Goal: Information Seeking & Learning: Learn about a topic

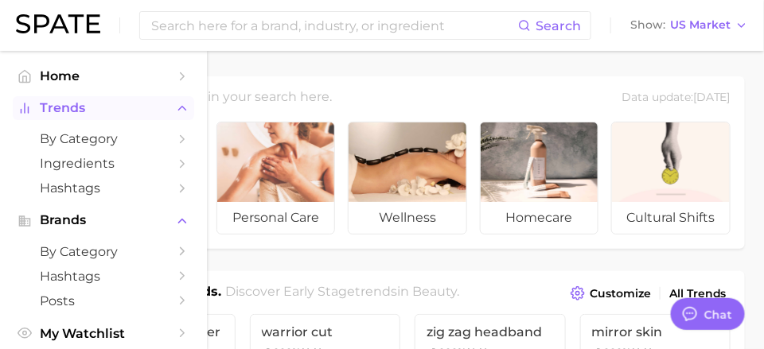
scroll to position [892, 0]
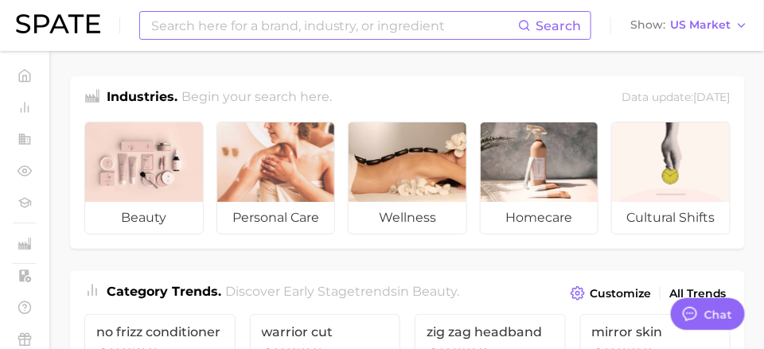
click at [198, 25] on input at bounding box center [334, 25] width 368 height 27
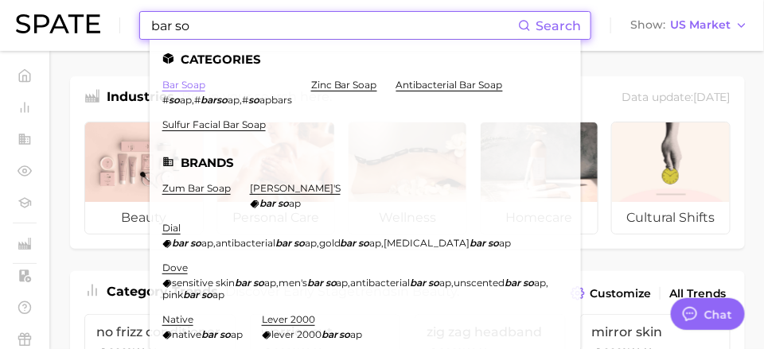
type input "bar so"
click at [190, 84] on link "bar soap" at bounding box center [183, 85] width 43 height 12
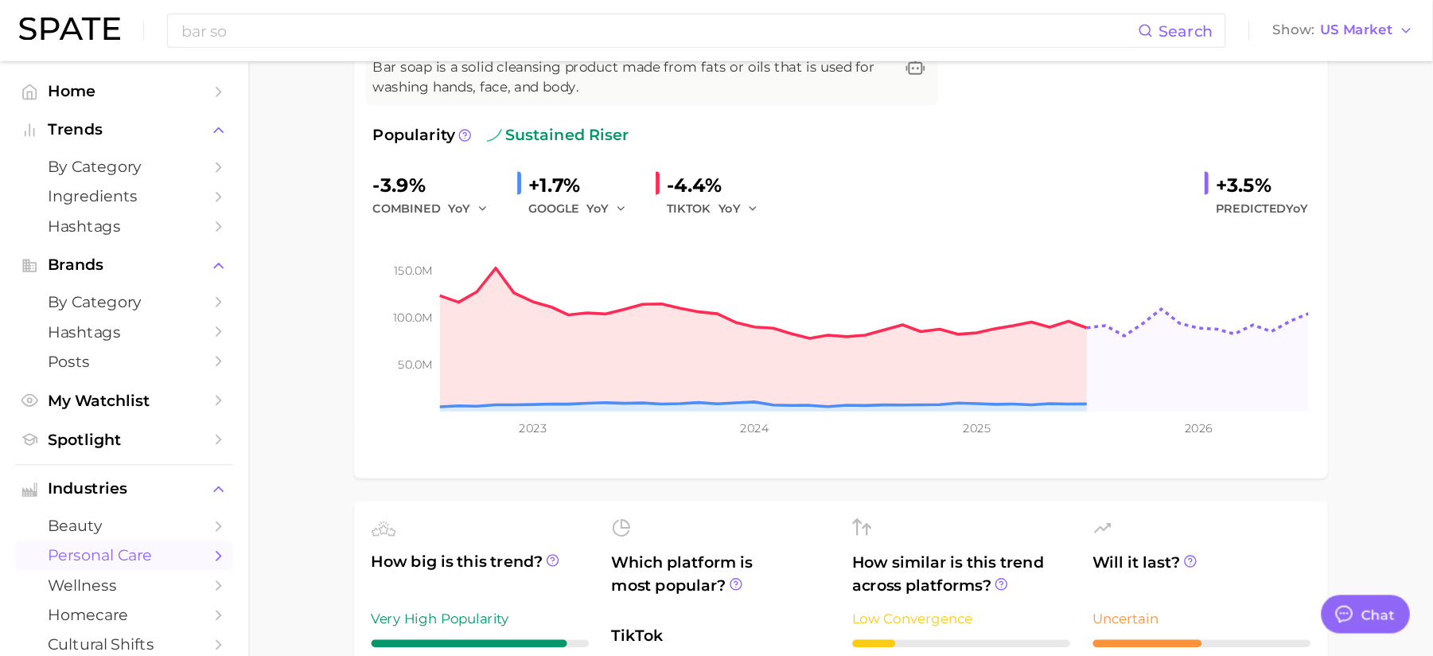
scroll to position [659, 0]
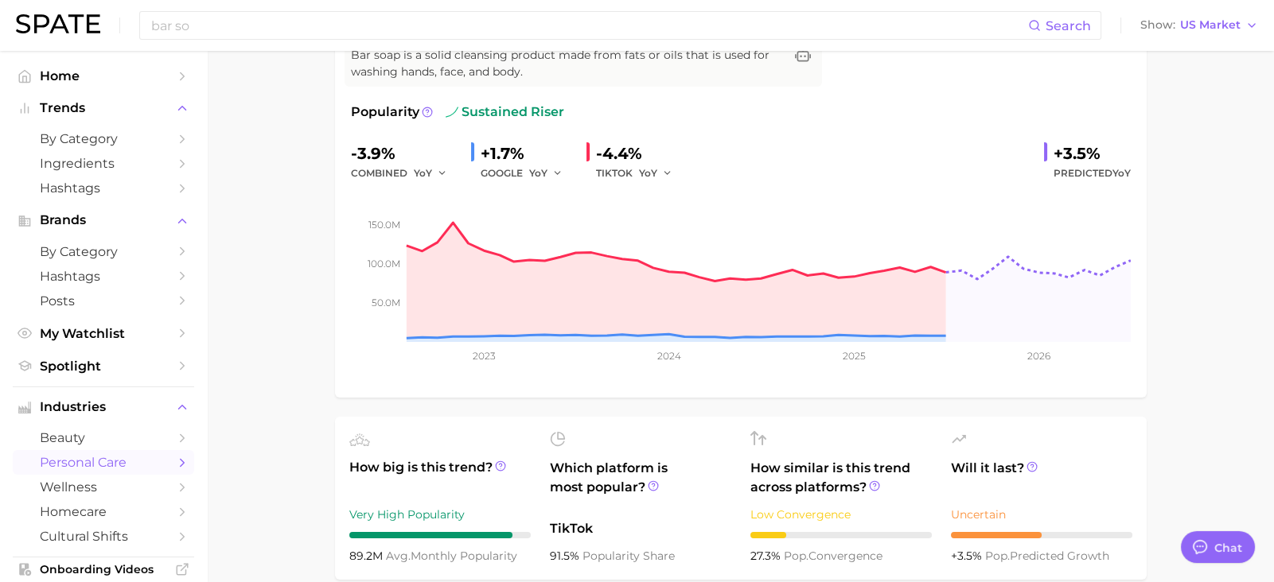
drag, startPoint x: 771, startPoint y: 6, endPoint x: 258, endPoint y: 370, distance: 628.9
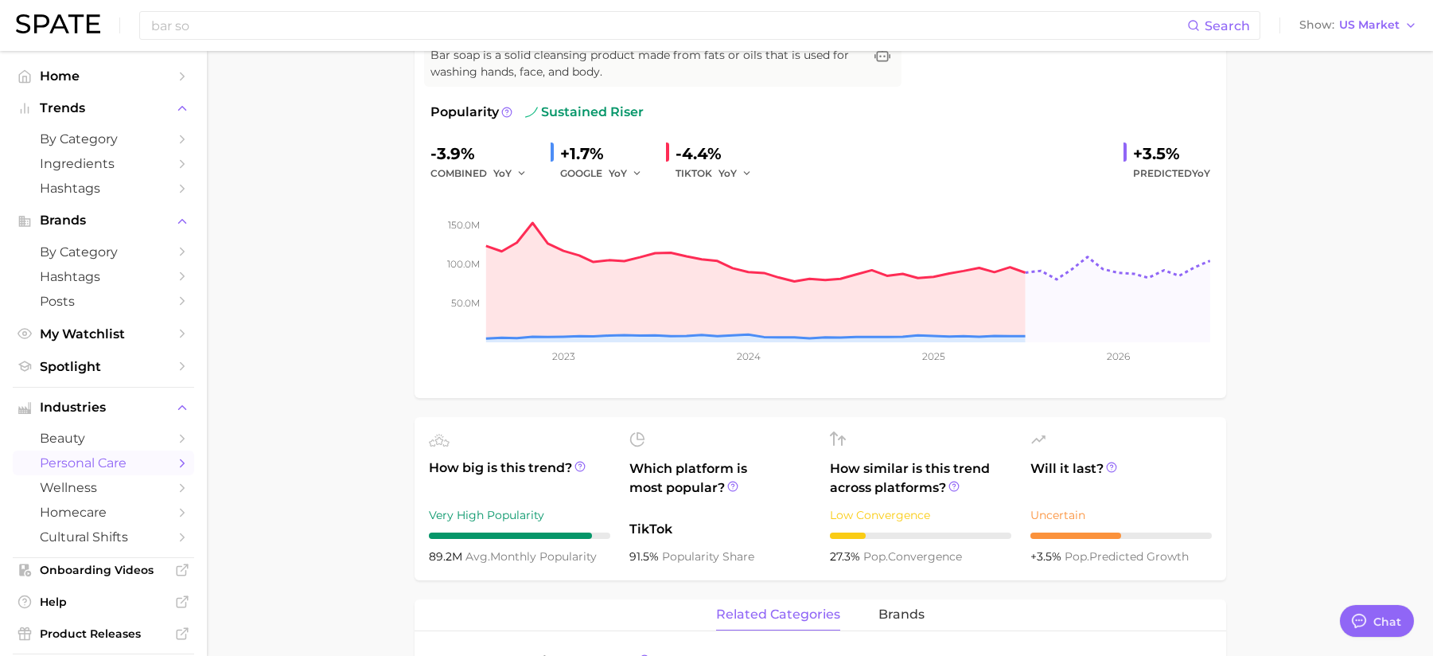
type textarea "x"
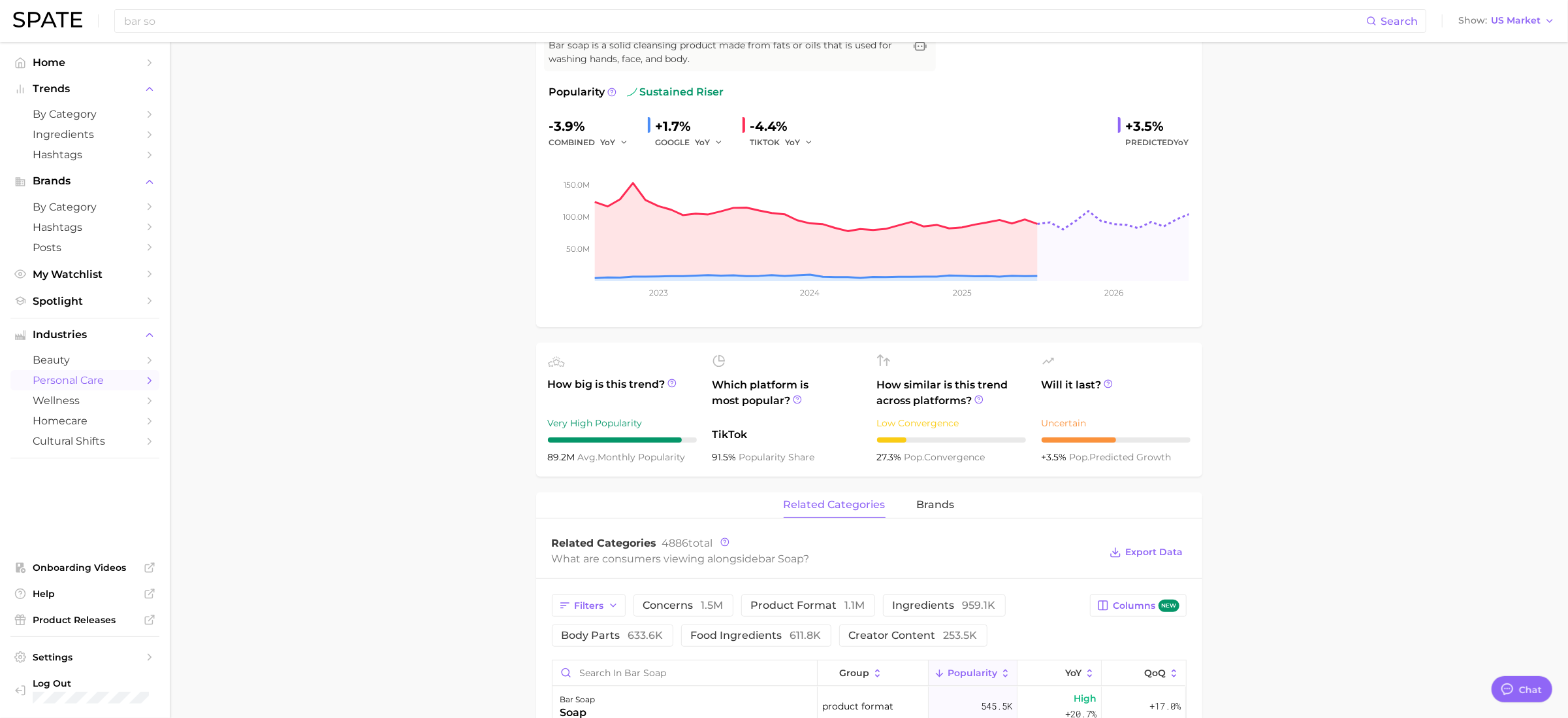
scroll to position [433, 0]
drag, startPoint x: 700, startPoint y: 2, endPoint x: 367, endPoint y: 400, distance: 518.9
click at [367, 286] on main "1. bath & body 2. body care products 3. body cleansing products 4. bar soap Ove…" at bounding box center [869, 671] width 1398 height 1573
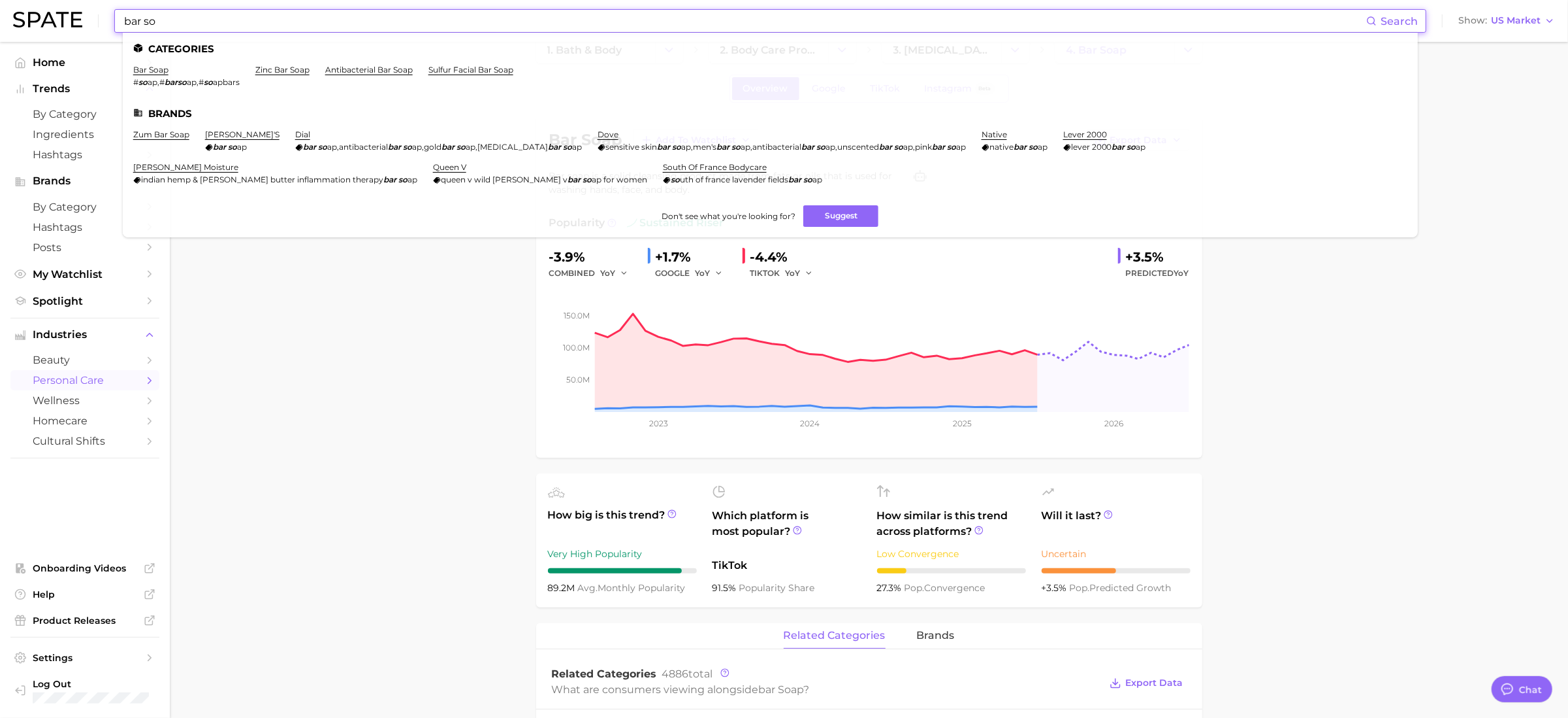
click at [187, 27] on input "bar so" at bounding box center [745, 21] width 1244 height 22
click at [268, 69] on link "zinc bar soap" at bounding box center [282, 70] width 54 height 10
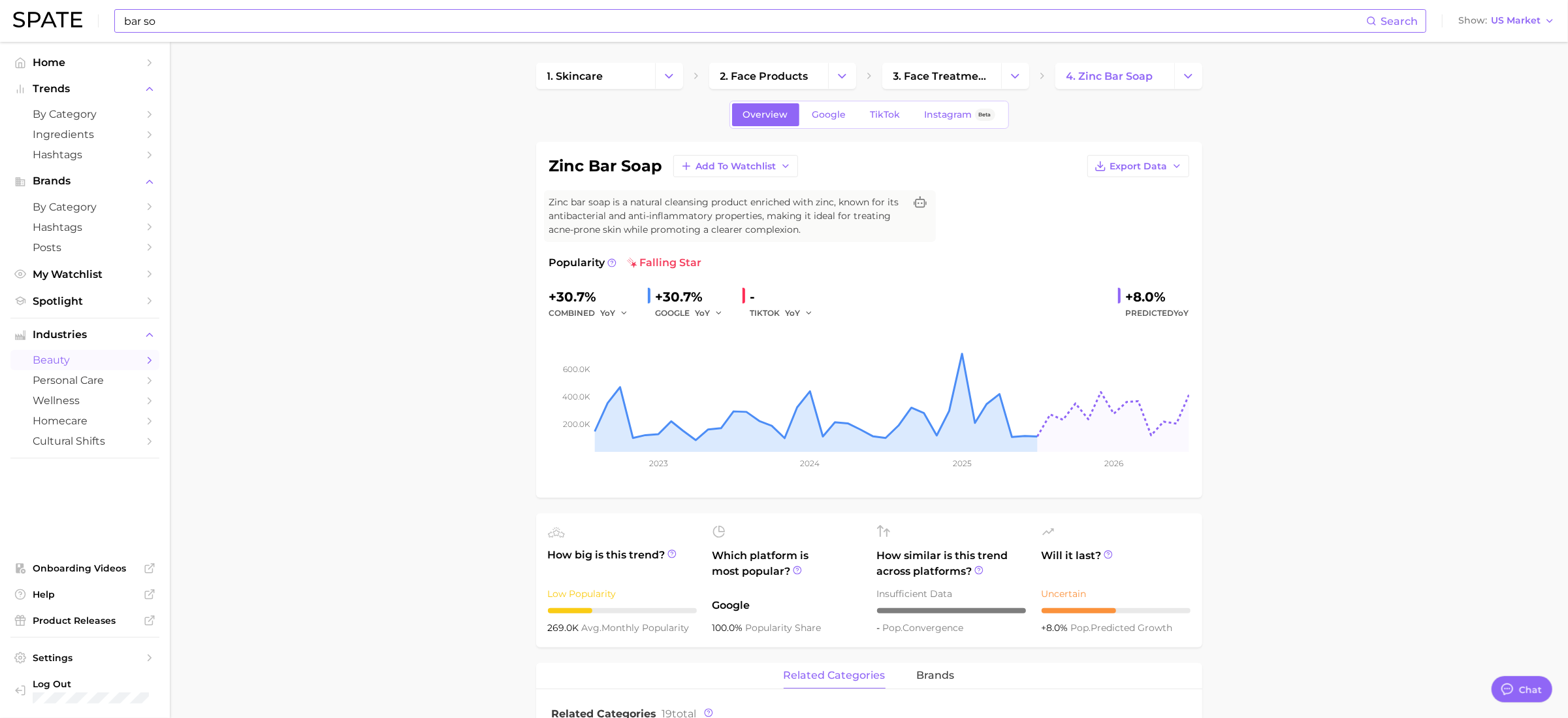
click at [217, 26] on input "bar so" at bounding box center [745, 21] width 1244 height 22
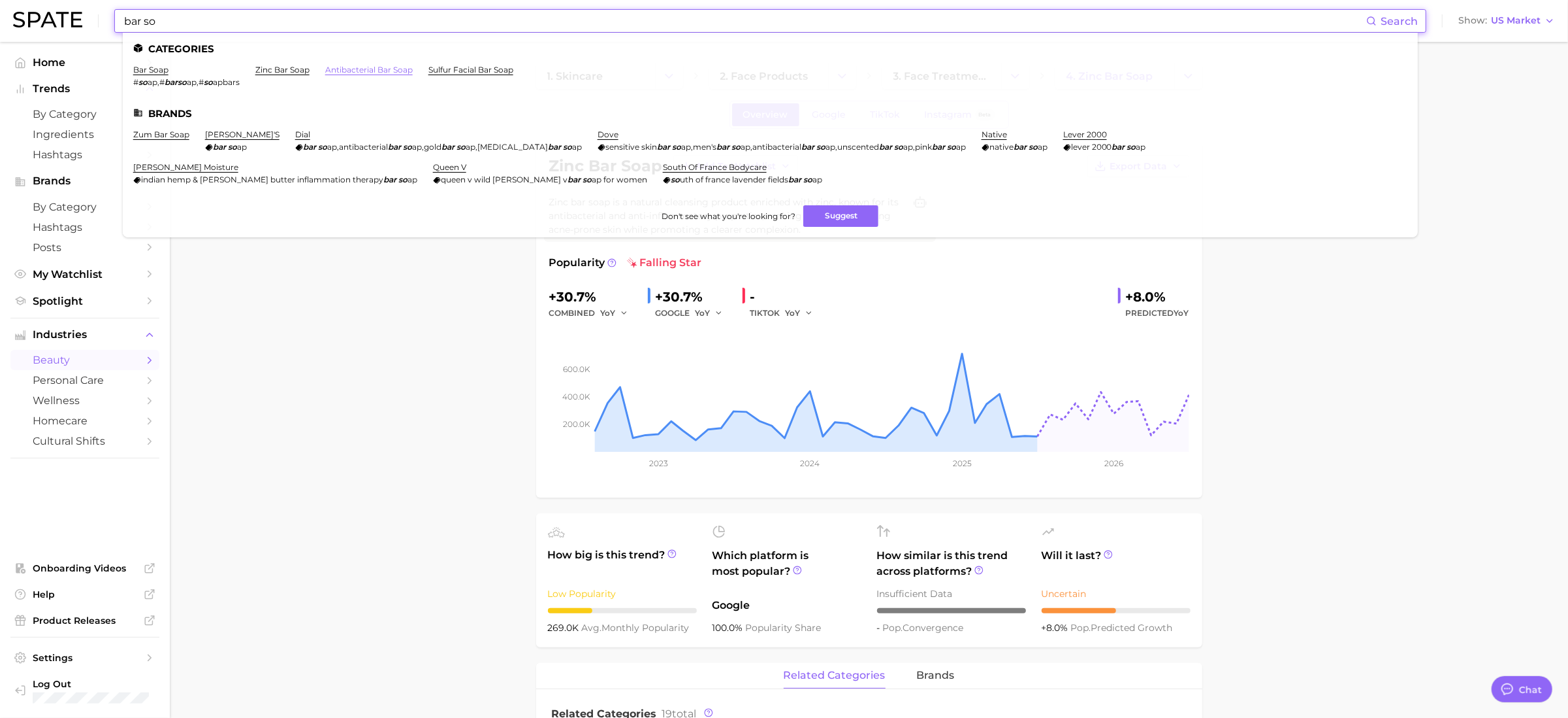
click at [364, 72] on link "antibacterial bar soap" at bounding box center [369, 70] width 88 height 10
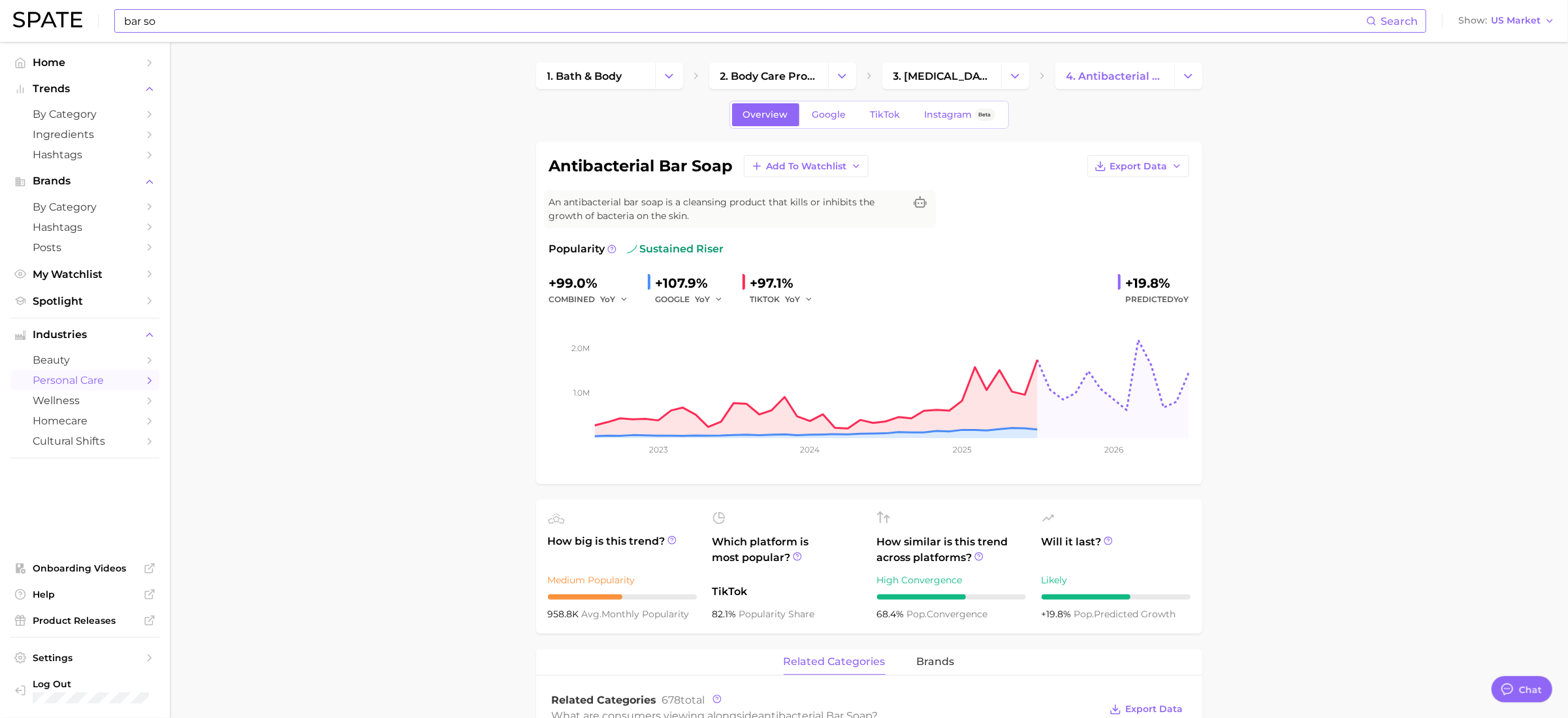
click at [176, 21] on input "bar so" at bounding box center [745, 21] width 1244 height 22
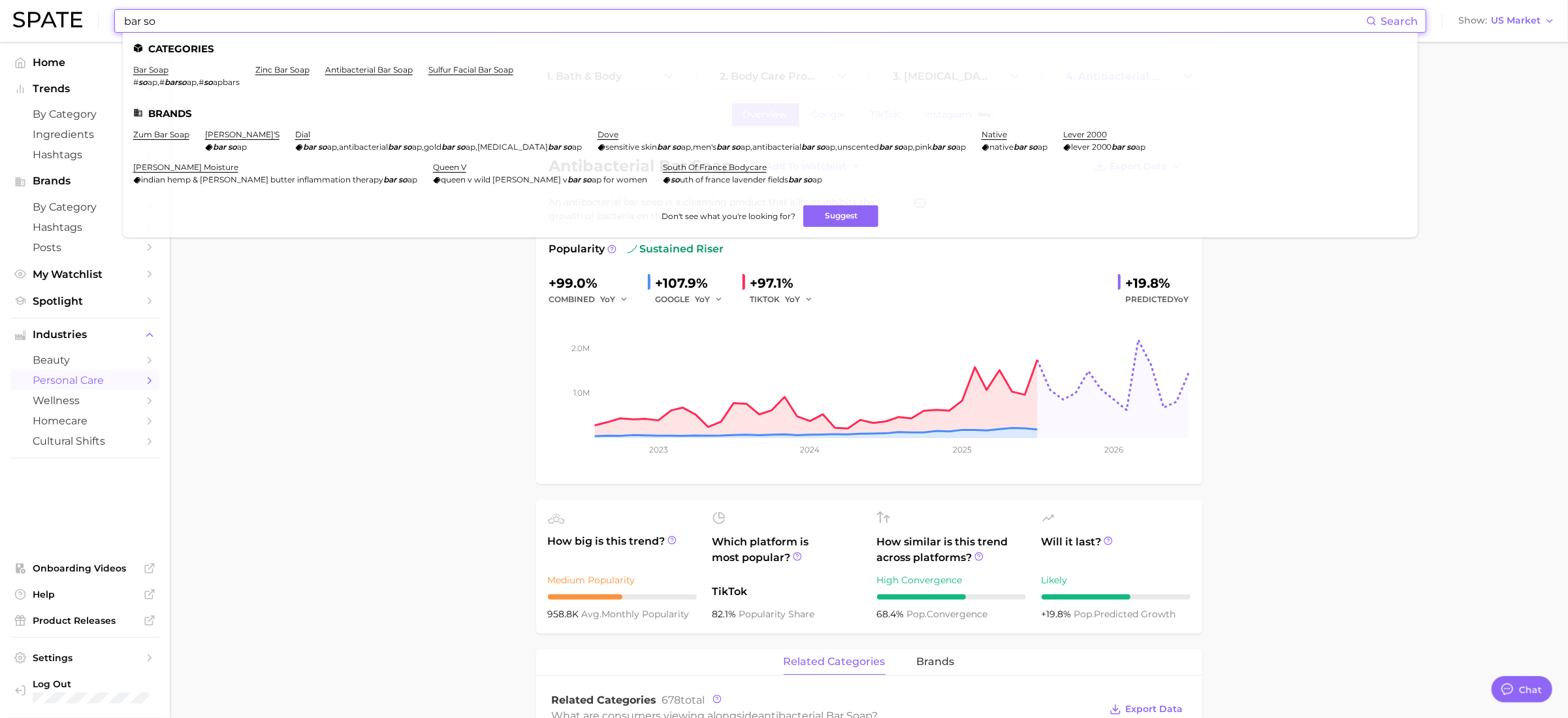
drag, startPoint x: 186, startPoint y: 18, endPoint x: 30, endPoint y: 12, distance: 156.1
click at [31, 13] on div "bar so Search Categories bar soap # so ap , # barso ap , # so apbars zinc bar s…" at bounding box center [784, 21] width 1542 height 42
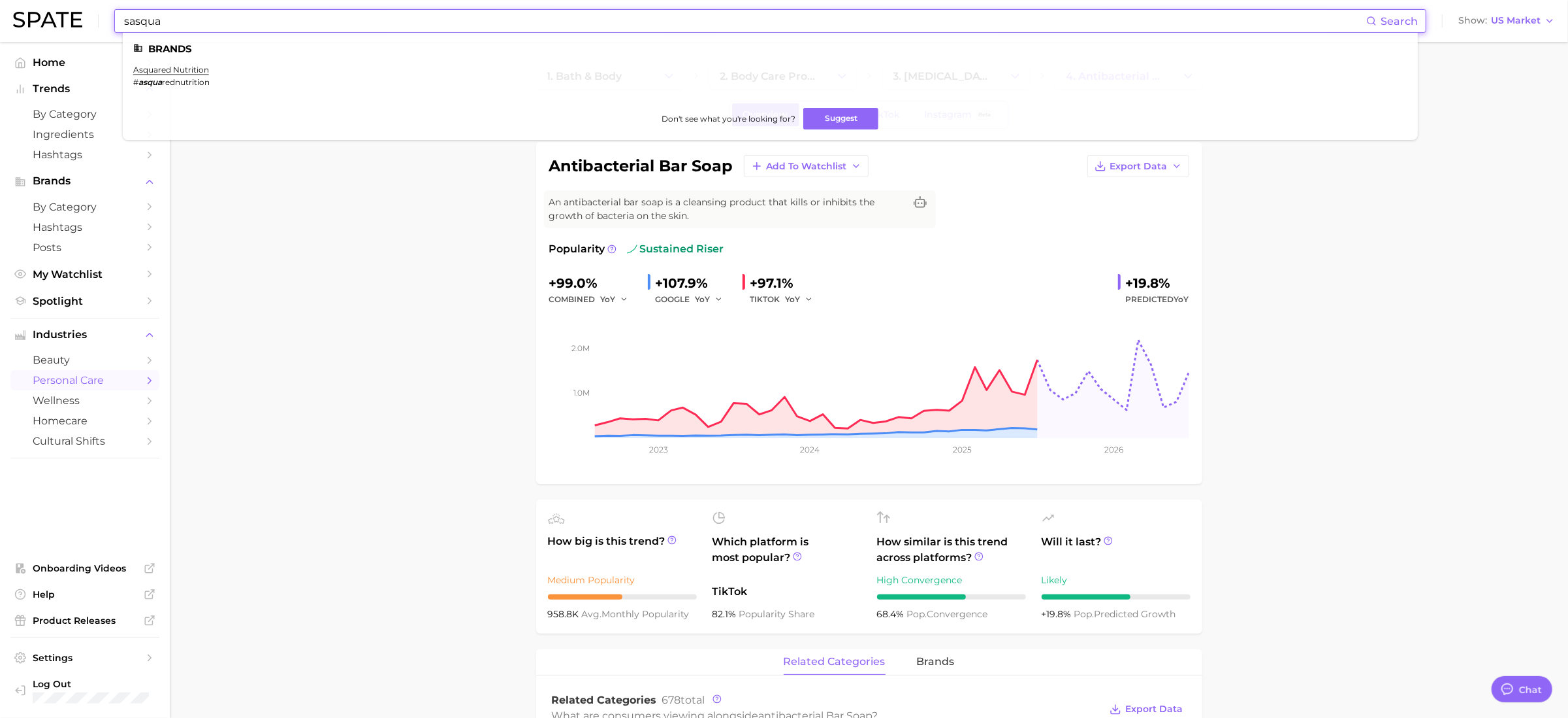
type input "sasqua"
drag, startPoint x: 115, startPoint y: 30, endPoint x: 79, endPoint y: 33, distance: 36.1
click at [75, 30] on div "sasqua Search Brands asquared nutrition # asqua rednutrition Don't see what you…" at bounding box center [784, 21] width 1542 height 42
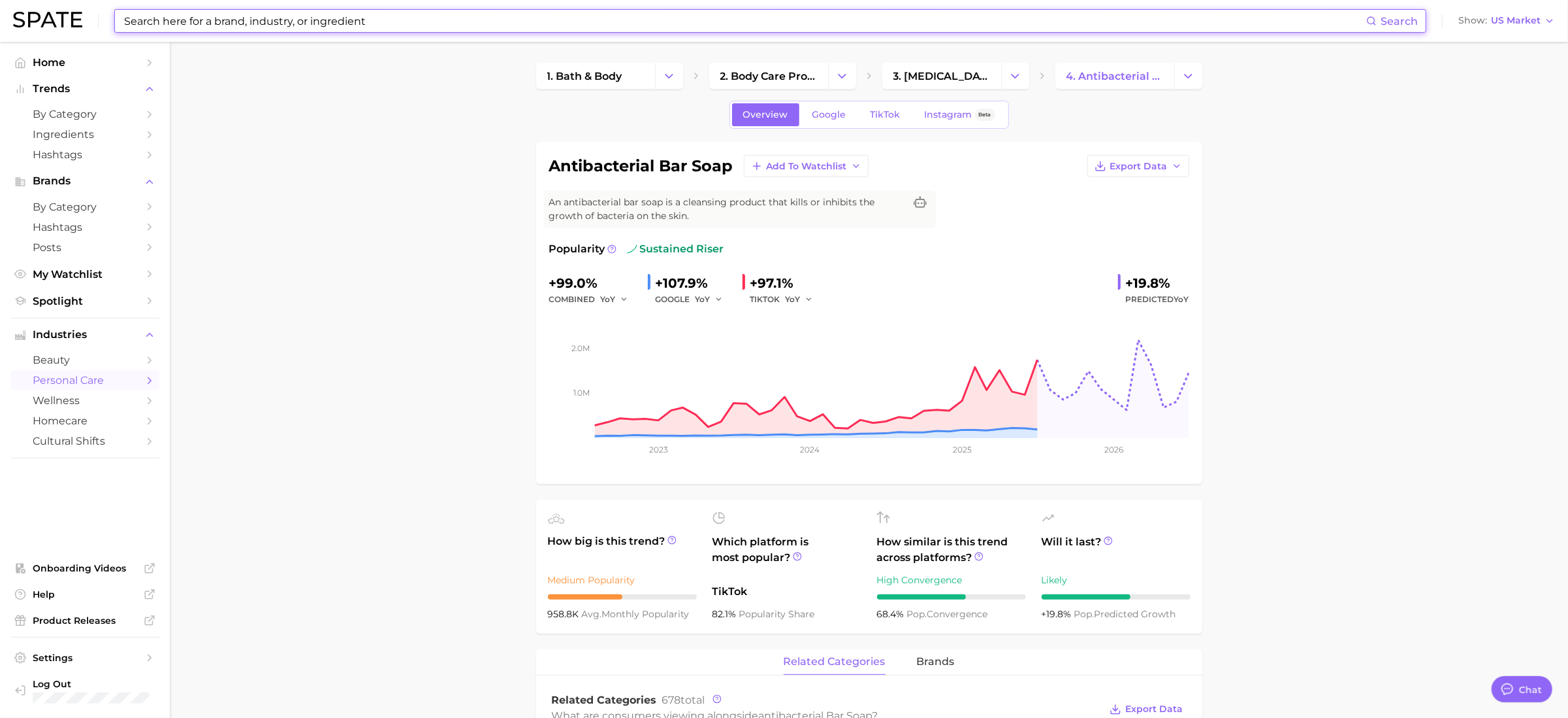
paste input "Sasquatch"
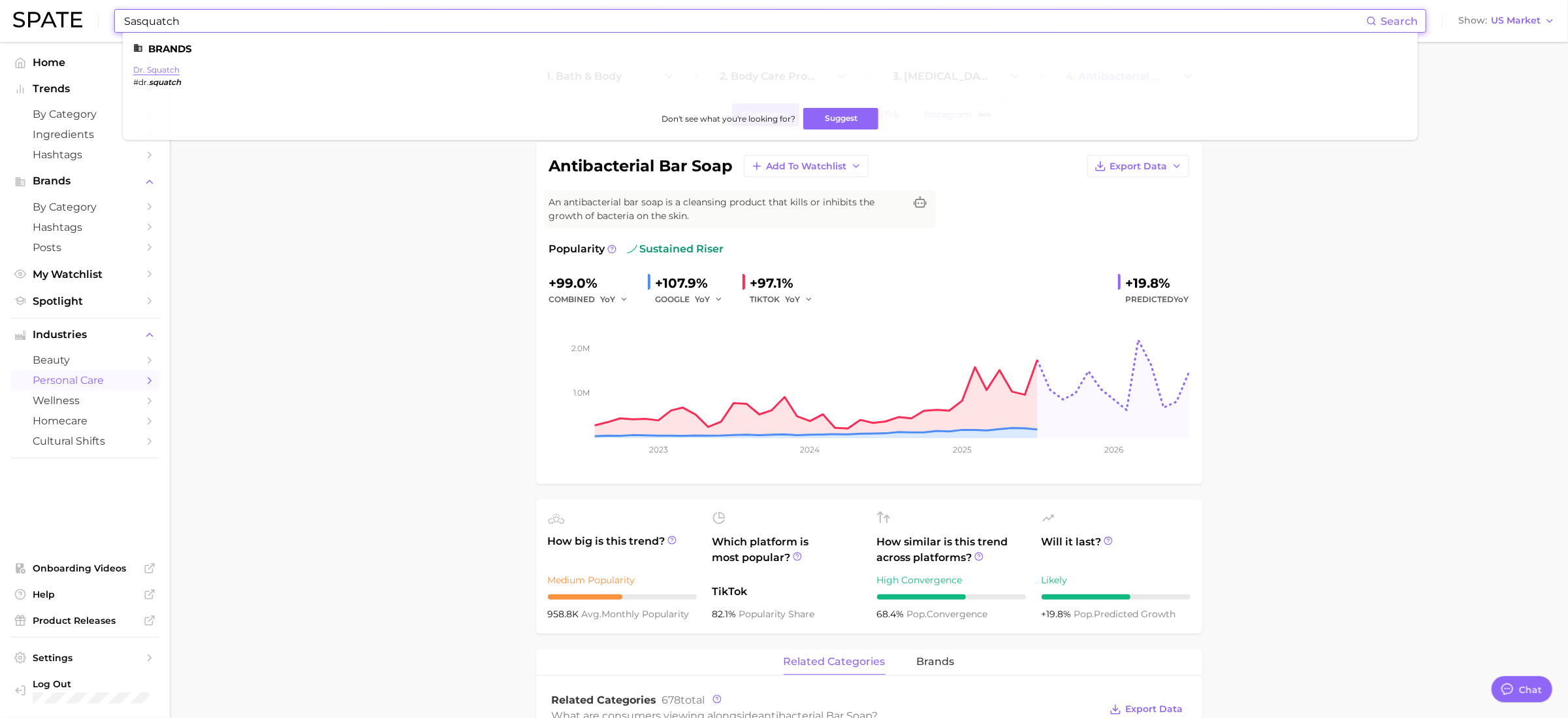
type input "Sasquatch"
click at [158, 70] on link "dr. squatch" at bounding box center [156, 70] width 46 height 10
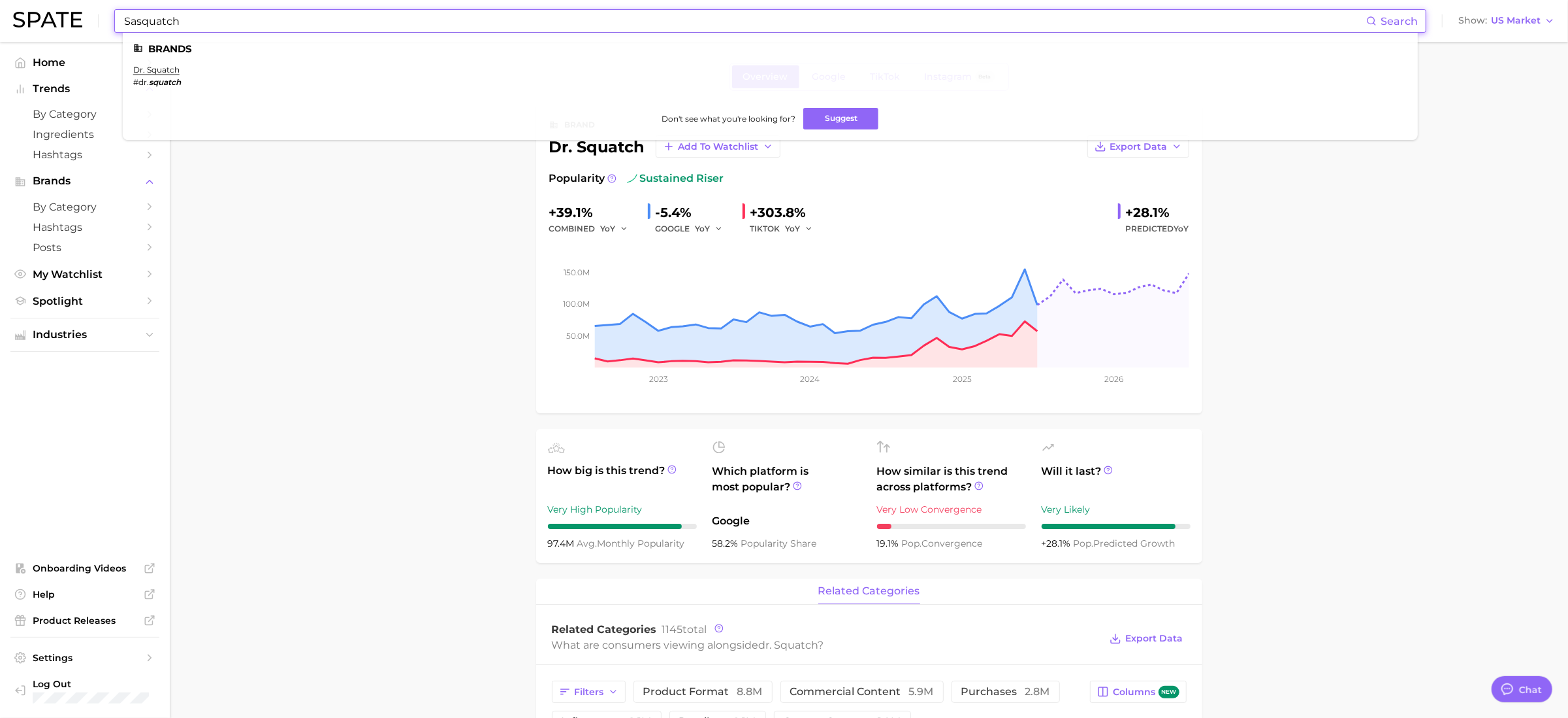
drag, startPoint x: 184, startPoint y: 23, endPoint x: 45, endPoint y: 17, distance: 139.1
click at [46, 17] on div "Sasquatch Search Brands dr. squatch #dr. squatch Don't see what you're looking …" at bounding box center [784, 21] width 1542 height 42
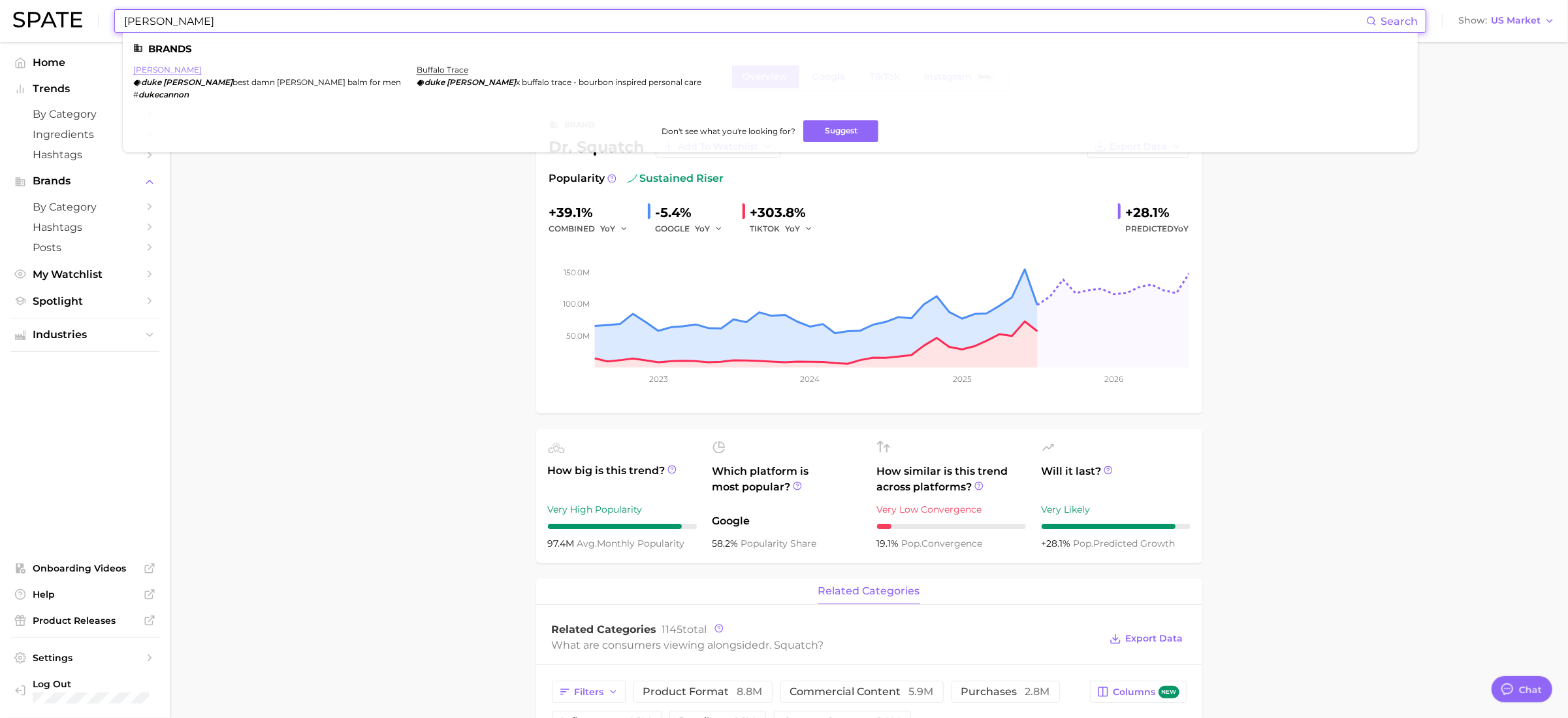
type input "duke cannon"
click at [176, 68] on link "duke cannon" at bounding box center [167, 70] width 69 height 10
